Goal: Information Seeking & Learning: Learn about a topic

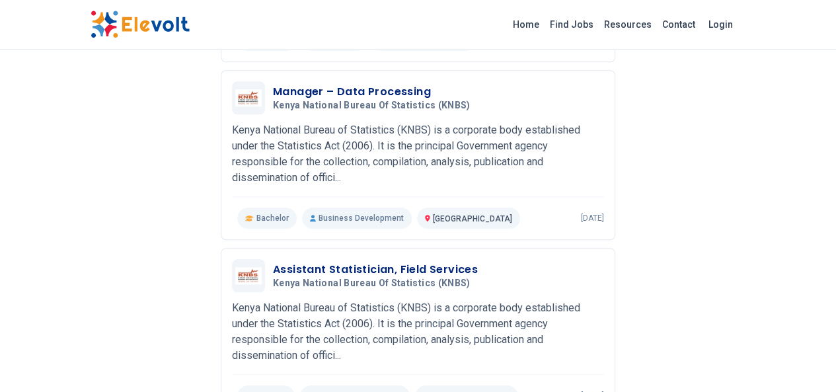
scroll to position [529, 0]
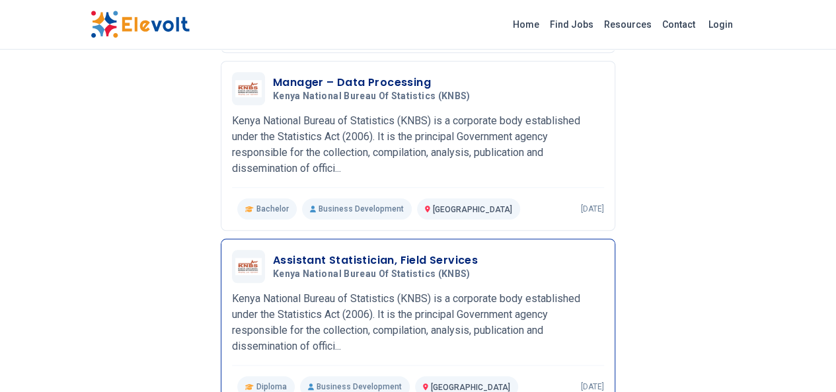
click at [360, 253] on h3 "Assistant Statistician, Field Services" at bounding box center [375, 261] width 205 height 16
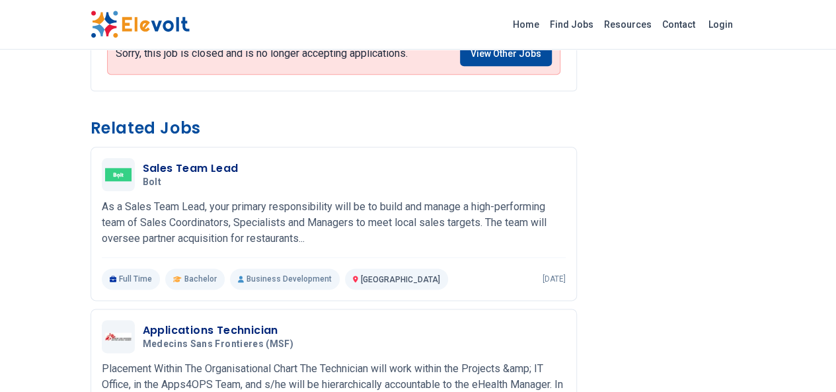
scroll to position [661, 0]
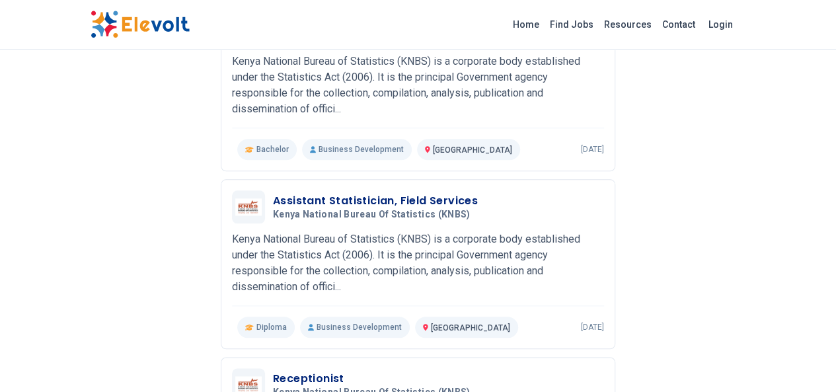
scroll to position [582, 0]
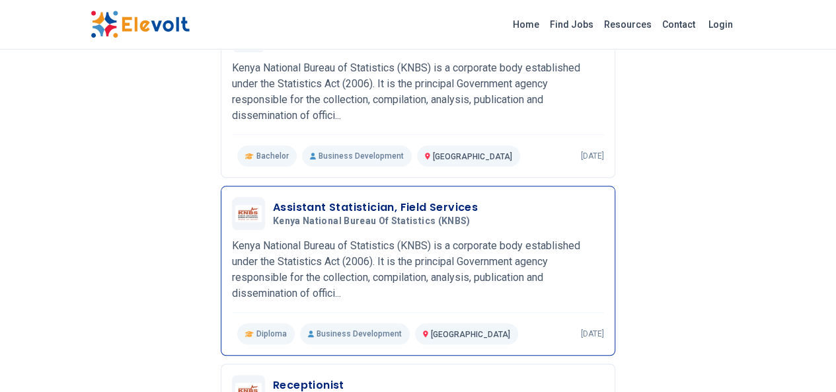
click at [273, 216] on span "Kenya National Bureau of Statistics (KNBS)" at bounding box center [372, 222] width 198 height 12
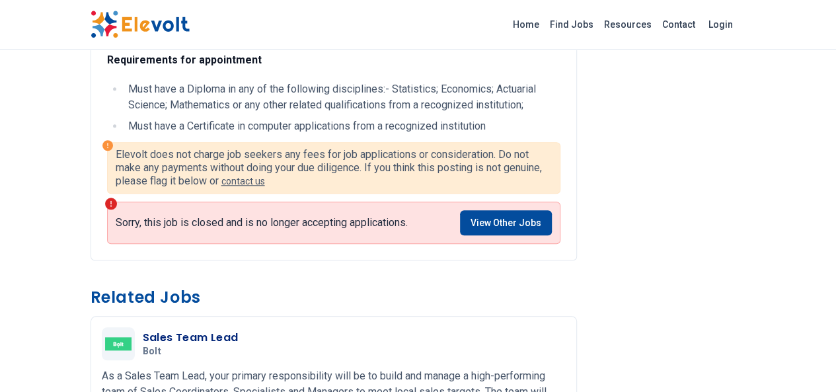
scroll to position [476, 0]
